Goal: Browse casually

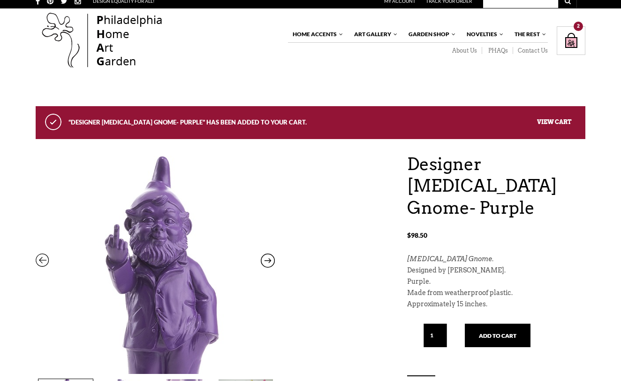
scroll to position [6, 0]
